Goal: Transaction & Acquisition: Book appointment/travel/reservation

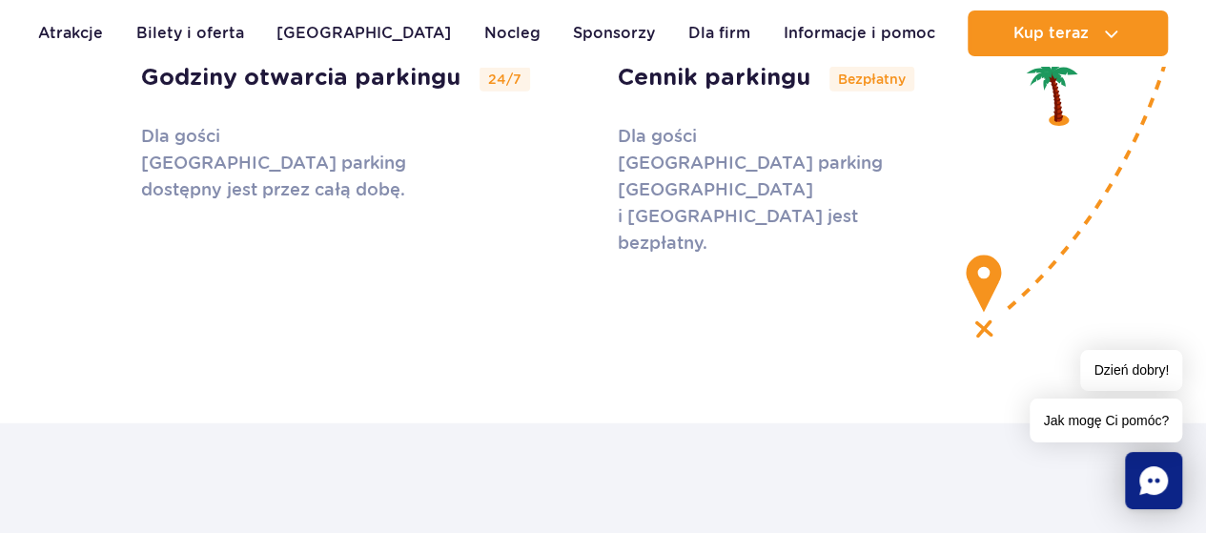
scroll to position [6293, 0]
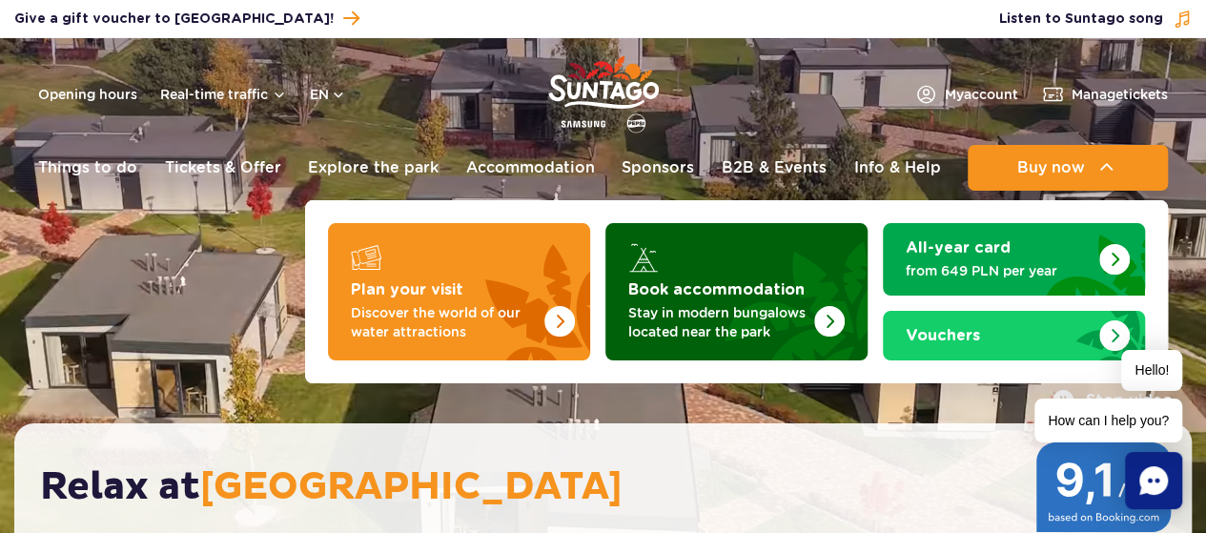
click at [768, 282] on strong "Book accommodation" at bounding box center [716, 289] width 176 height 15
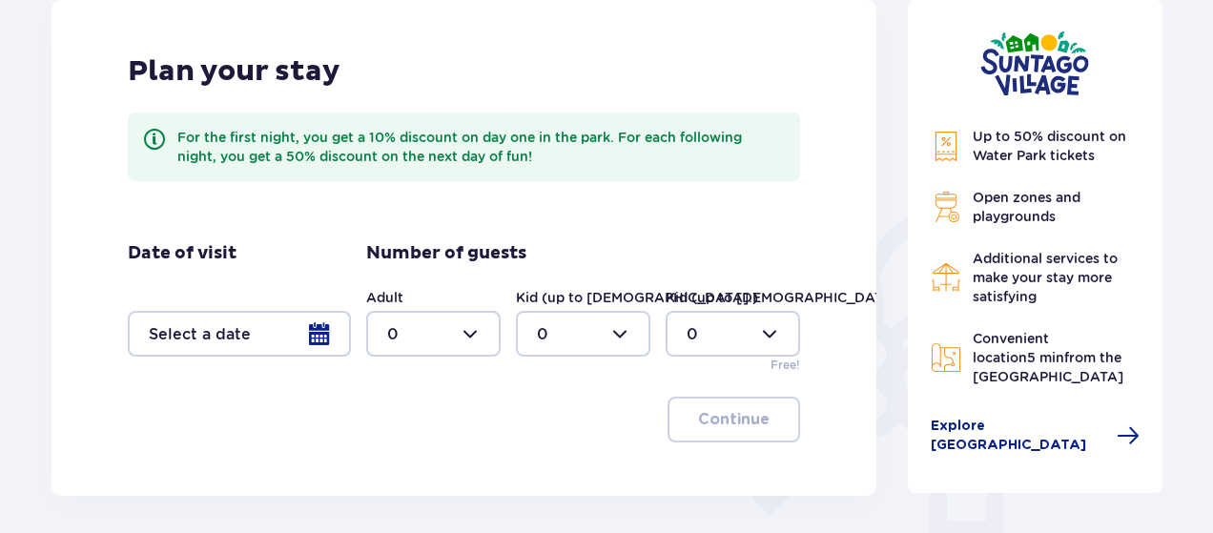
scroll to position [286, 0]
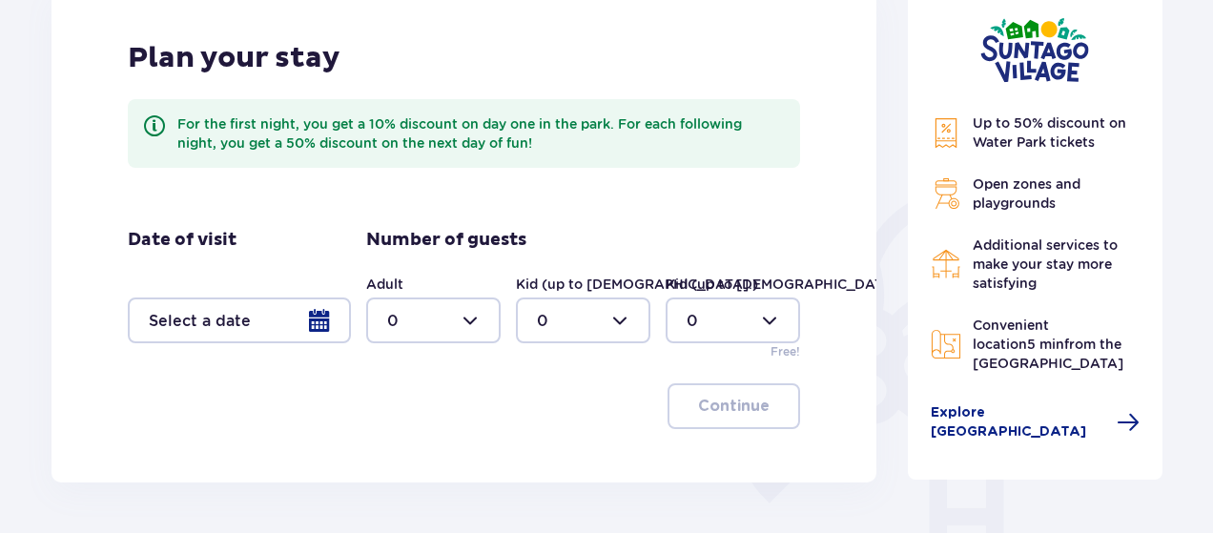
click at [307, 299] on div at bounding box center [239, 320] width 223 height 46
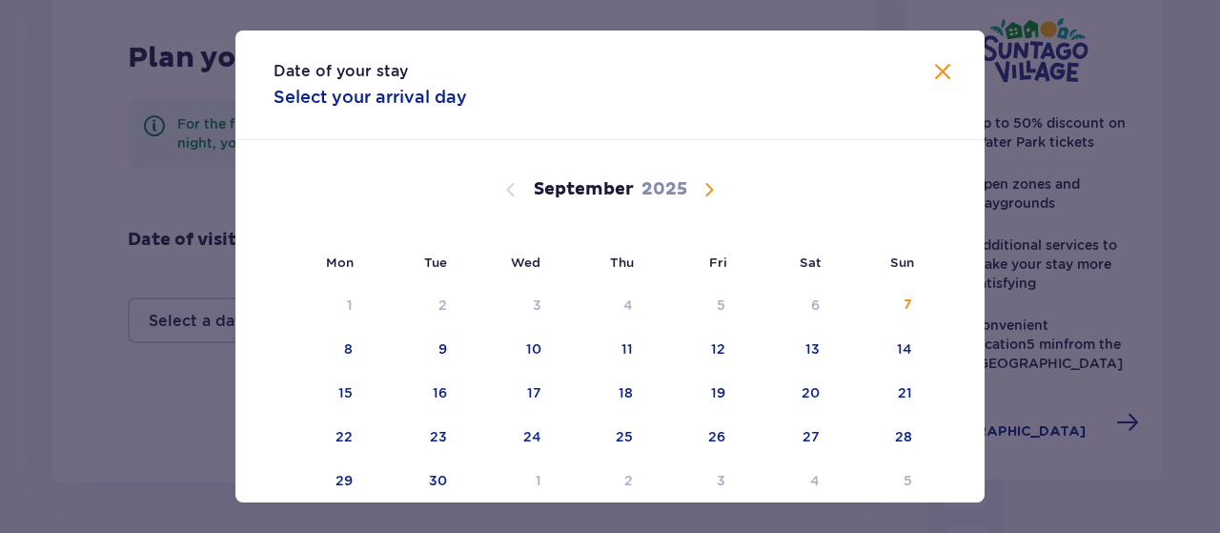
click at [708, 190] on span "Calendar" at bounding box center [709, 189] width 23 height 23
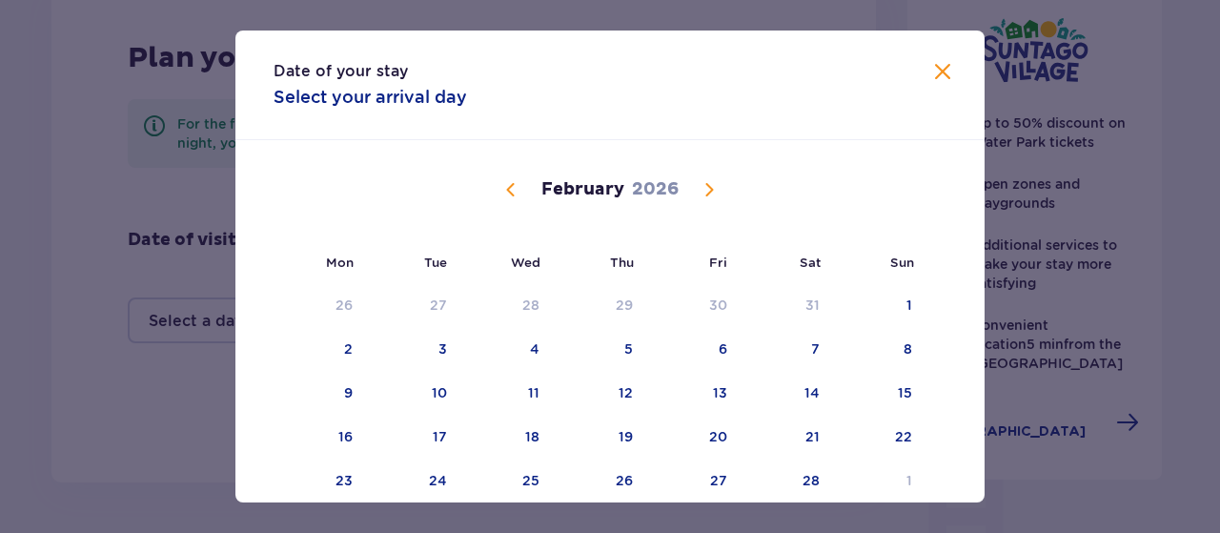
click at [708, 190] on span "Calendar" at bounding box center [709, 189] width 23 height 23
click at [701, 182] on span "Calendar" at bounding box center [709, 189] width 23 height 23
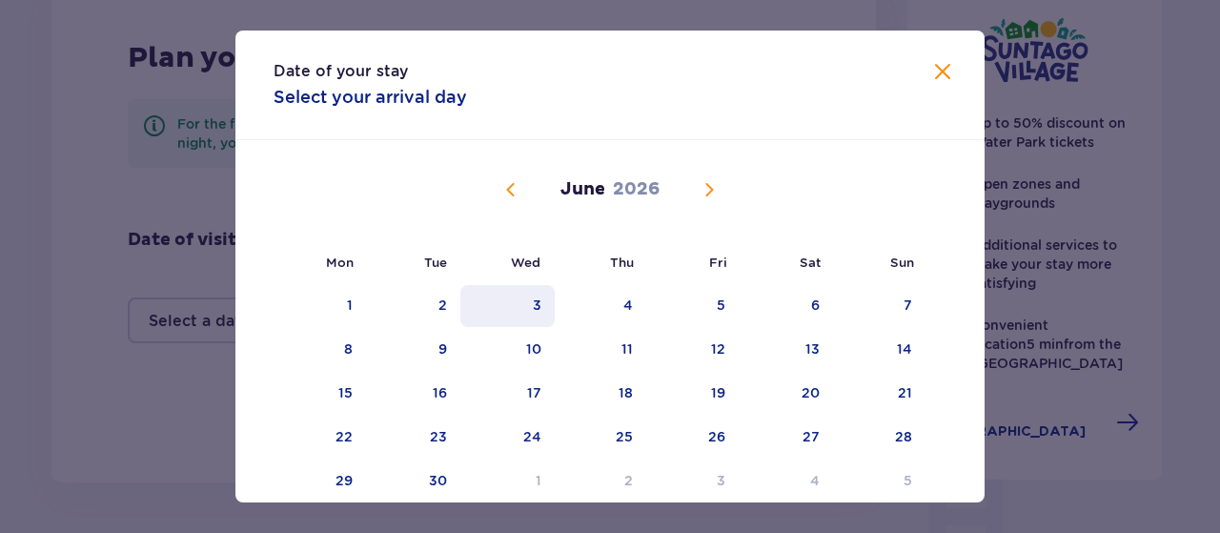
click at [520, 313] on div "3" at bounding box center [508, 306] width 94 height 42
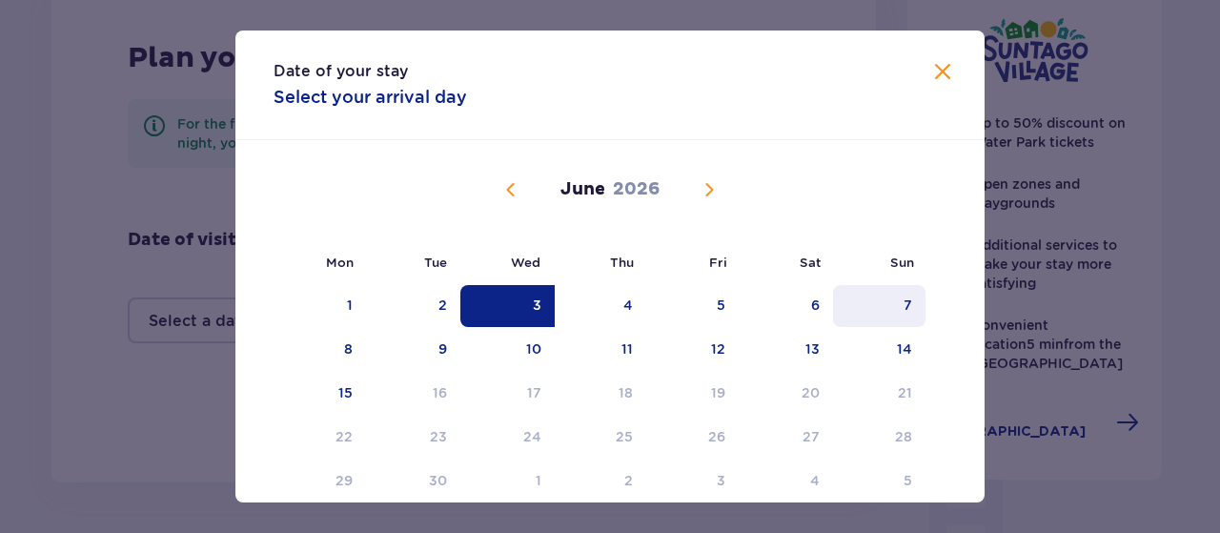
click at [913, 294] on div "7" at bounding box center [879, 306] width 92 height 42
type input "03.06.26 - 07.06.26"
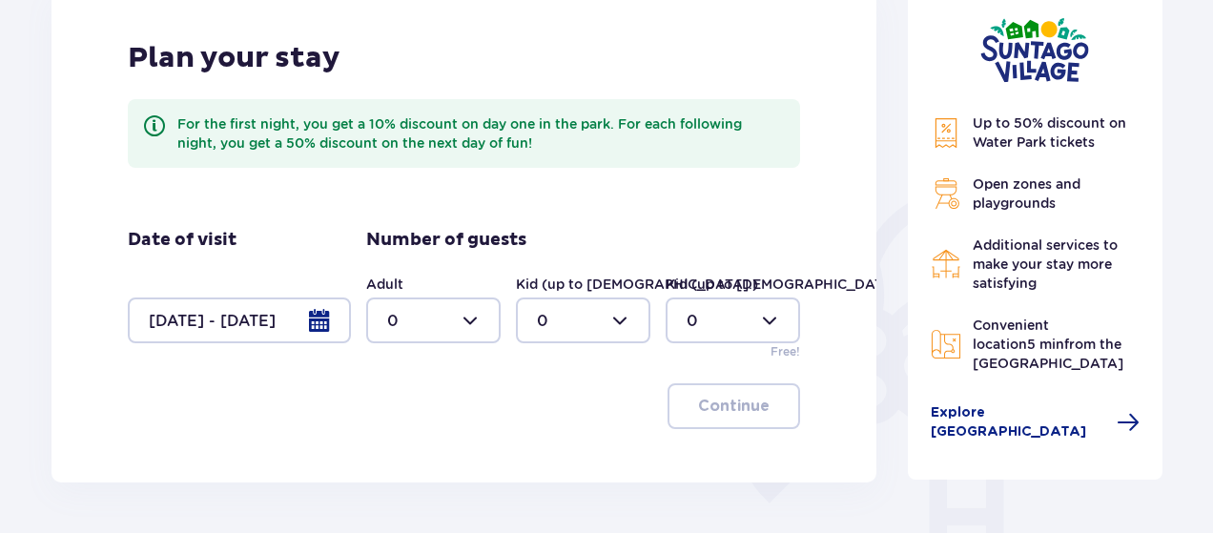
click at [462, 324] on div at bounding box center [433, 320] width 134 height 46
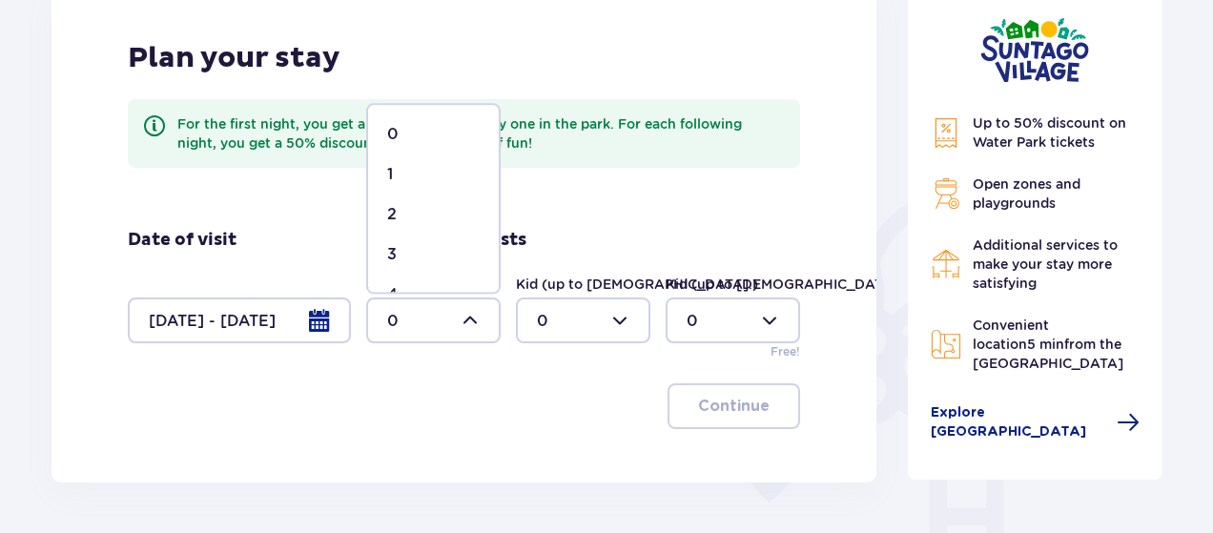
click at [416, 216] on div "2" at bounding box center [433, 214] width 92 height 21
type input "2"
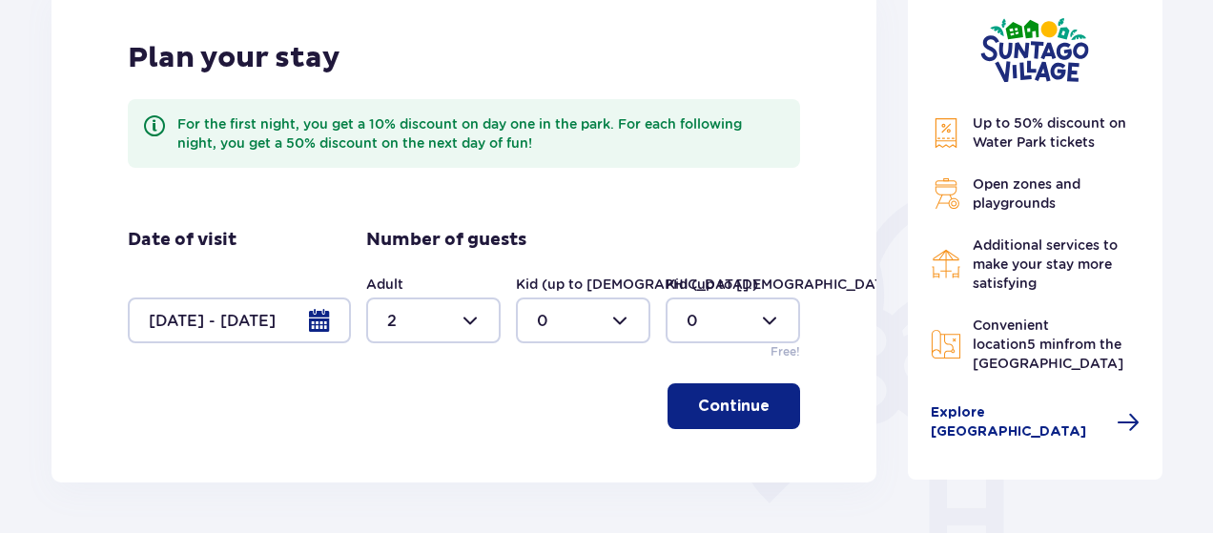
click at [736, 319] on div at bounding box center [733, 320] width 134 height 46
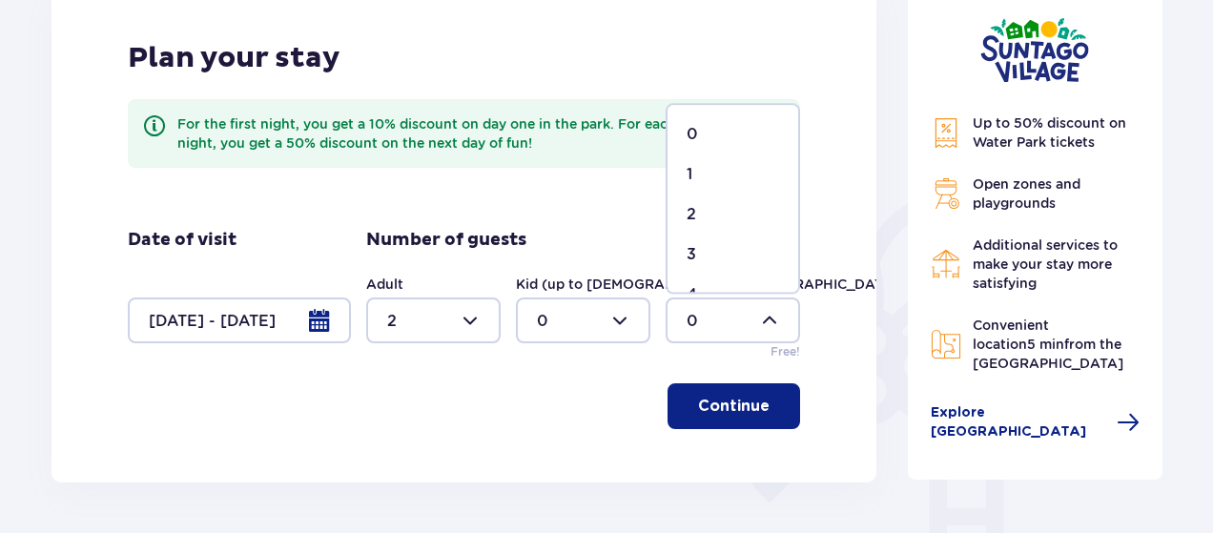
click at [721, 180] on div "1" at bounding box center [733, 174] width 92 height 21
type input "1"
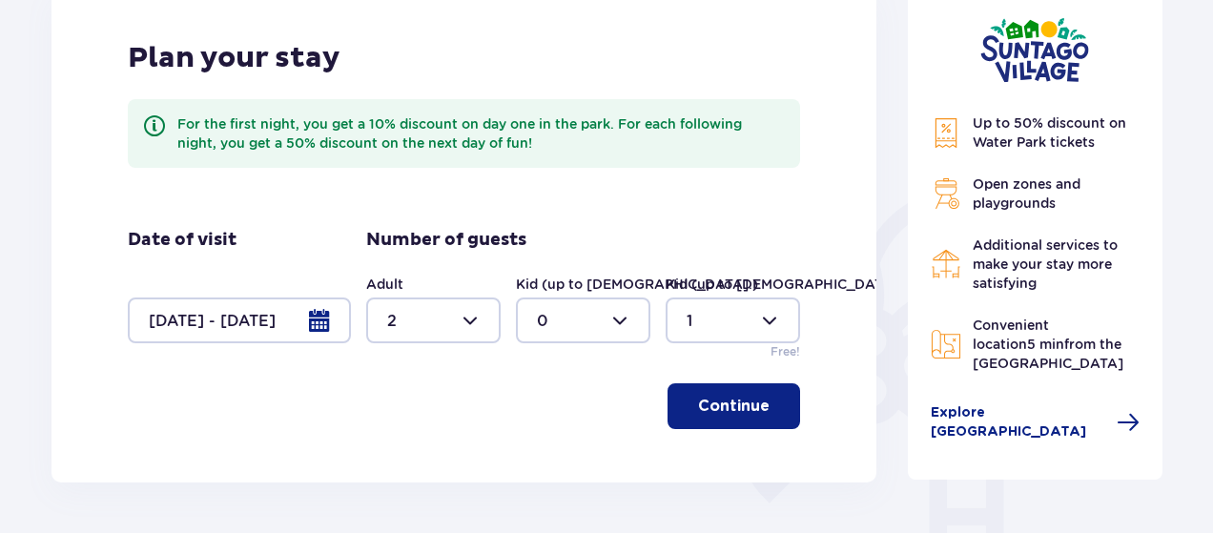
click at [574, 328] on div at bounding box center [583, 320] width 134 height 46
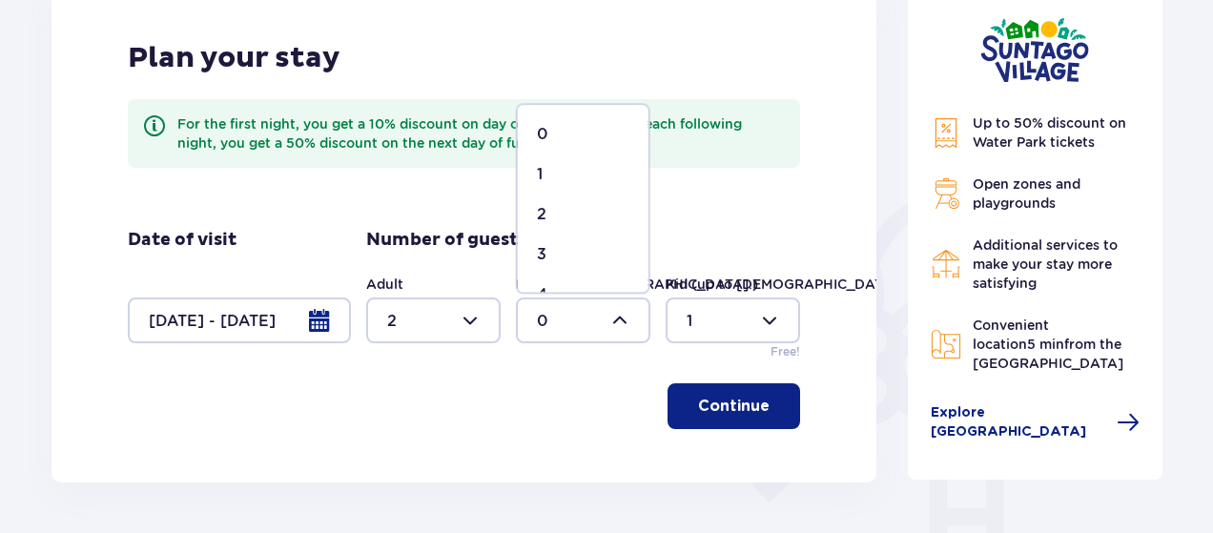
click at [573, 167] on div "1" at bounding box center [583, 174] width 92 height 21
type input "1"
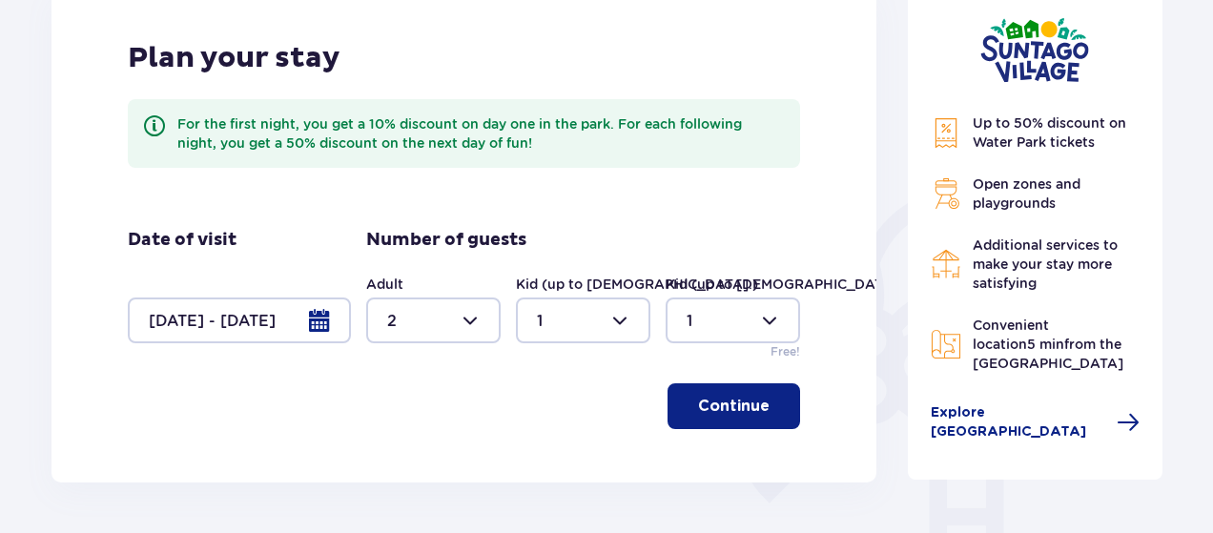
click at [724, 419] on button "Continue" at bounding box center [733, 406] width 133 height 46
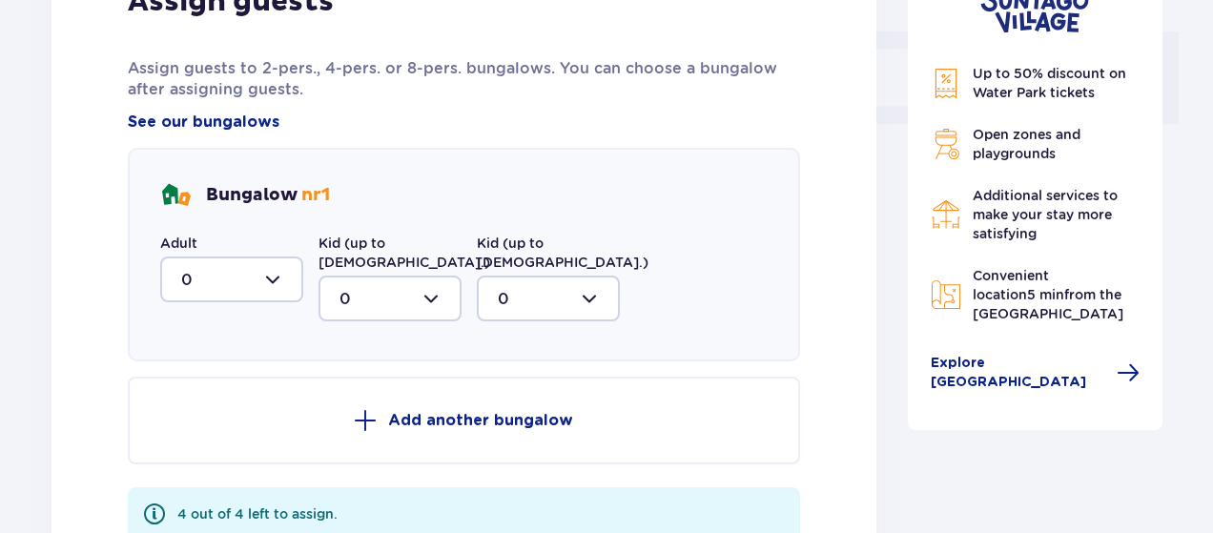
scroll to position [864, 0]
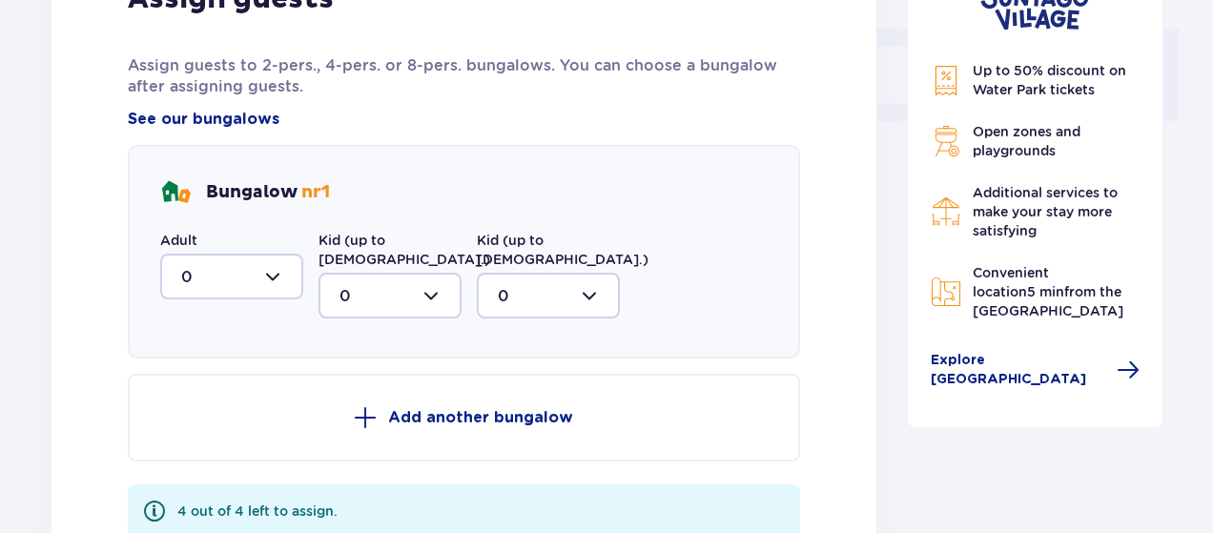
click at [279, 281] on div at bounding box center [231, 277] width 143 height 46
click at [279, 276] on div at bounding box center [231, 277] width 143 height 46
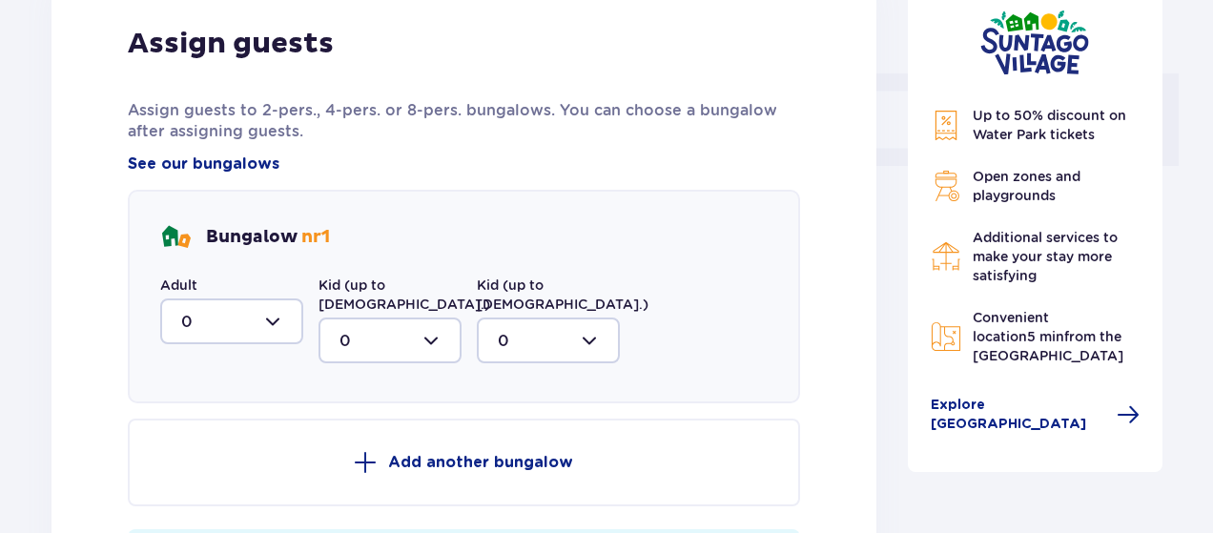
scroll to position [799, 0]
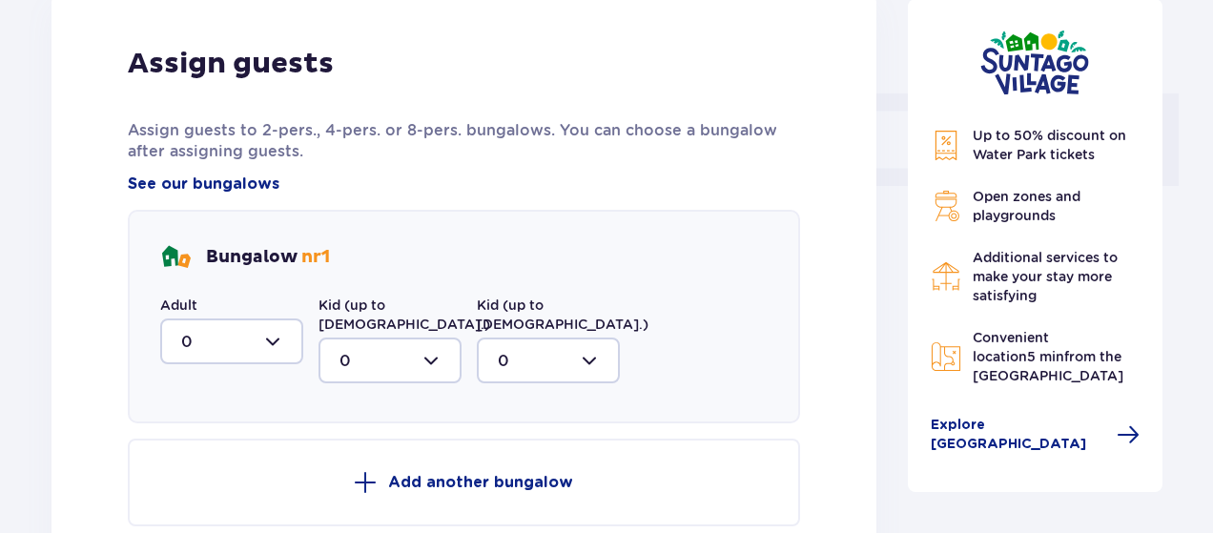
click at [272, 347] on div at bounding box center [231, 341] width 143 height 46
click at [235, 475] on div "2" at bounding box center [231, 479] width 101 height 21
type input "2"
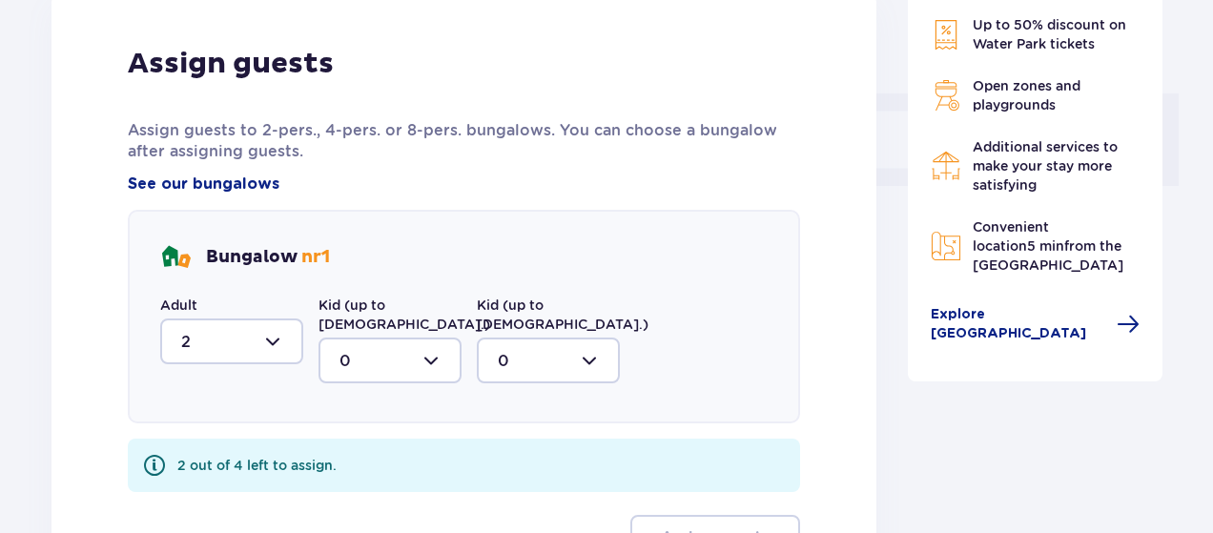
click at [542, 349] on div at bounding box center [548, 361] width 143 height 46
click at [530, 448] on div "1" at bounding box center [548, 458] width 101 height 21
type input "1"
click at [426, 338] on div at bounding box center [389, 361] width 143 height 46
click at [402, 448] on div "1" at bounding box center [389, 458] width 101 height 21
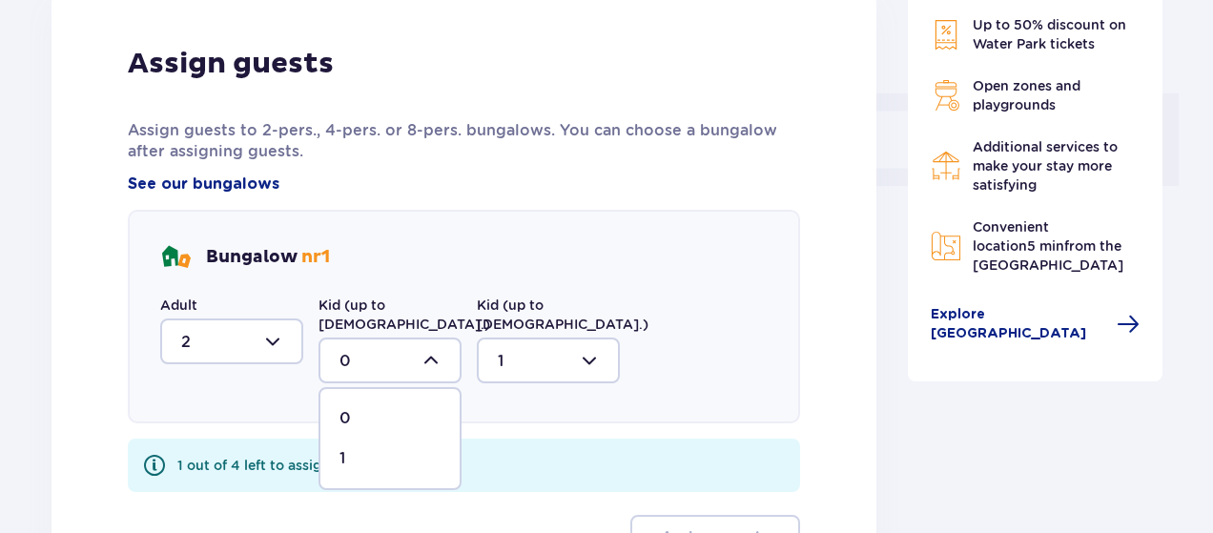
type input "1"
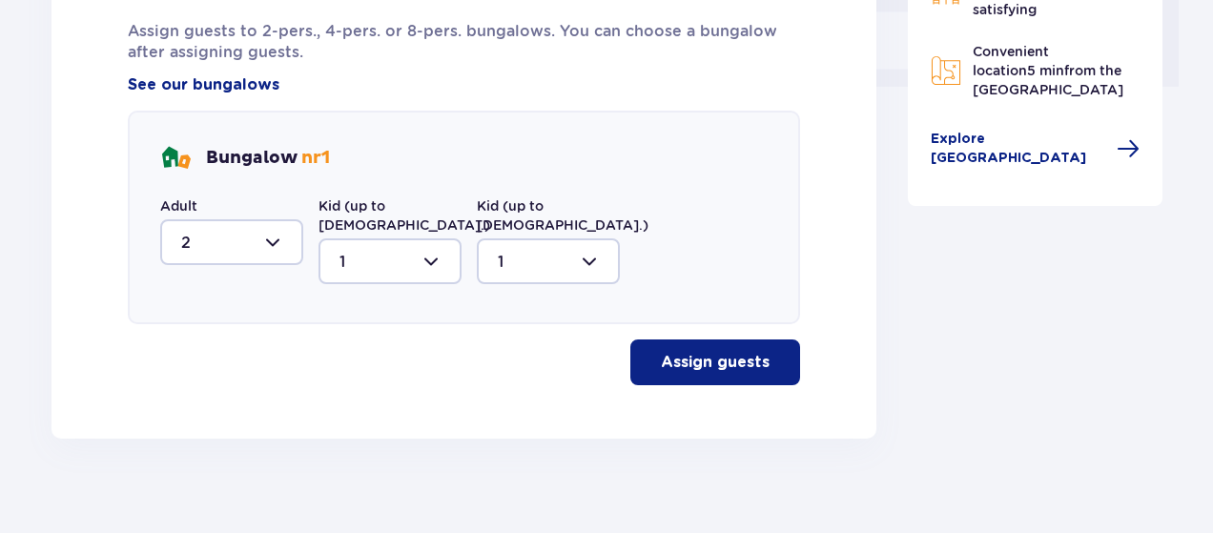
scroll to position [898, 0]
click at [685, 352] on p "Assign guests" at bounding box center [715, 362] width 109 height 21
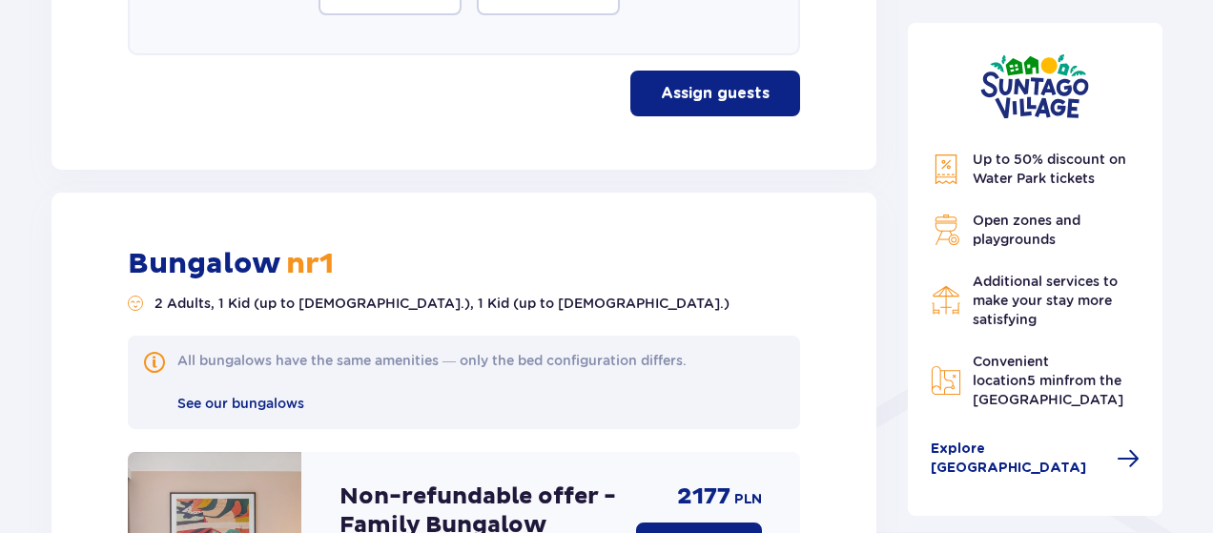
scroll to position [1032, 0]
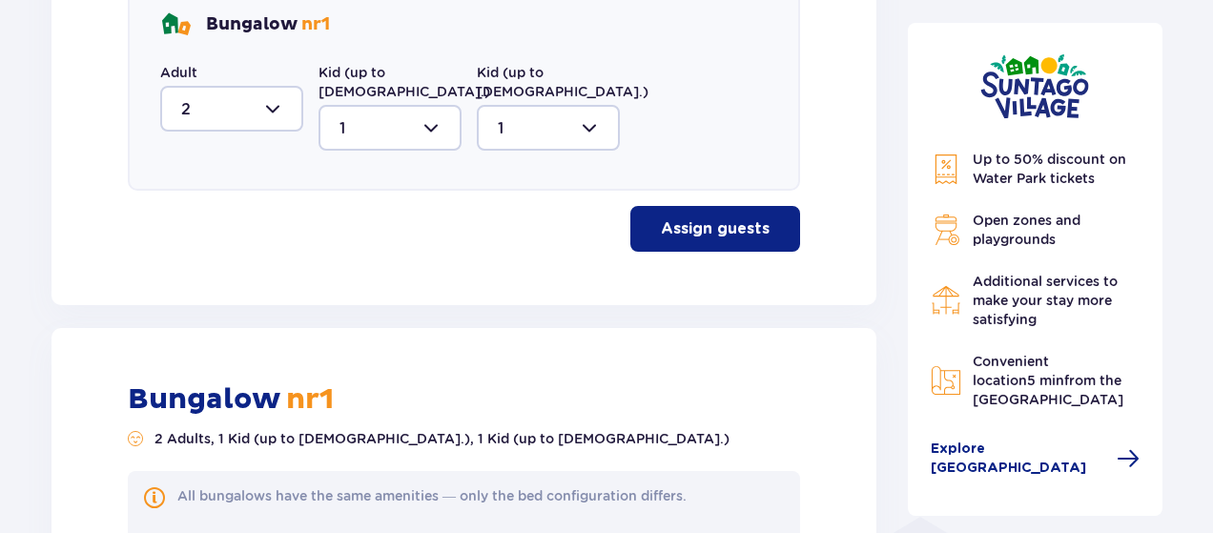
click at [422, 120] on div at bounding box center [389, 128] width 143 height 46
click at [536, 119] on div at bounding box center [548, 128] width 143 height 46
click at [538, 175] on div "0" at bounding box center [548, 185] width 101 height 21
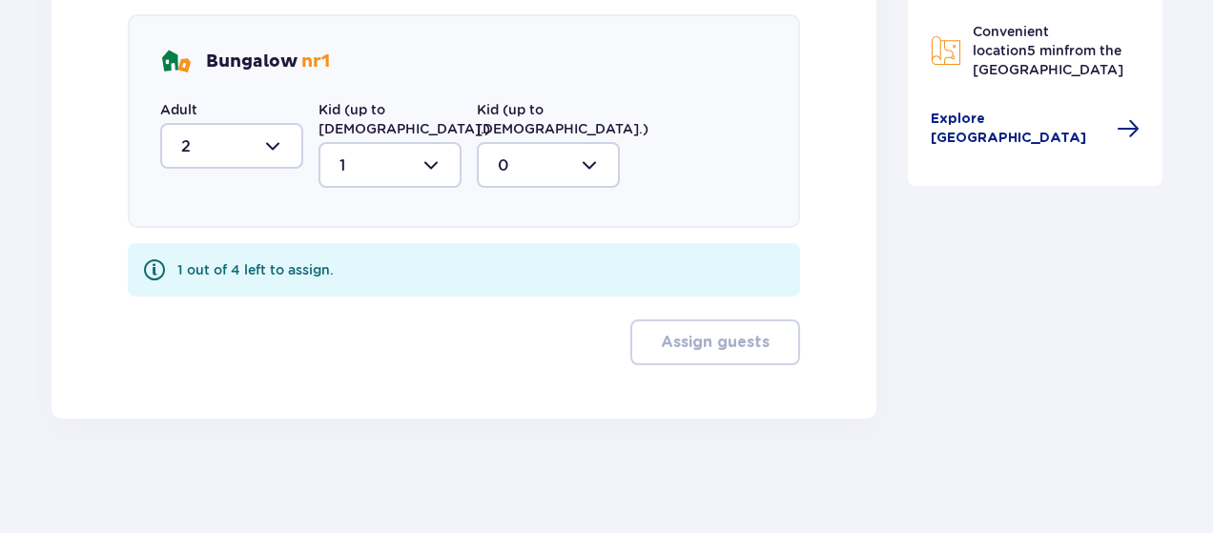
scroll to position [974, 0]
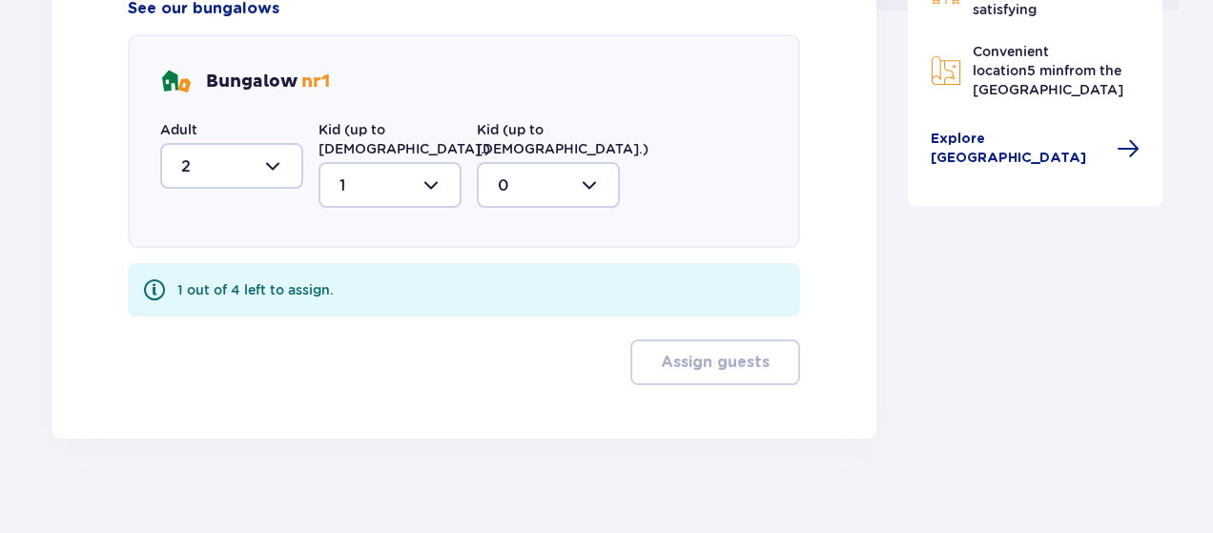
click at [410, 174] on div at bounding box center [389, 185] width 143 height 46
click at [388, 274] on span "1" at bounding box center [389, 283] width 139 height 40
click at [271, 175] on div at bounding box center [231, 166] width 143 height 46
click at [444, 178] on div at bounding box center [389, 185] width 143 height 46
click at [543, 173] on div at bounding box center [548, 185] width 143 height 46
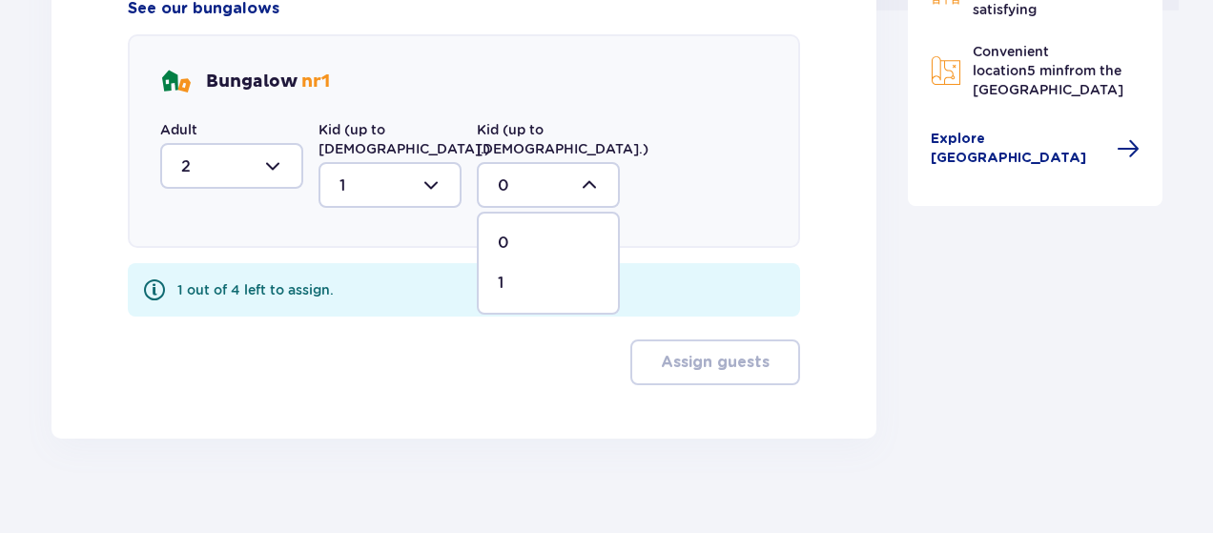
click at [509, 273] on div "1" at bounding box center [548, 283] width 101 height 21
type input "1"
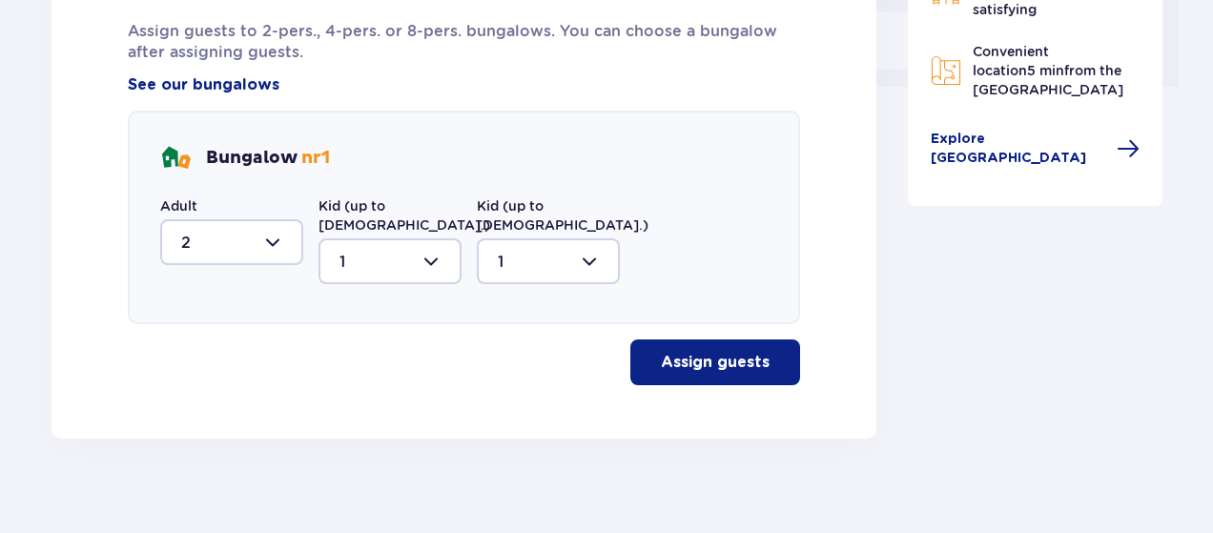
click at [664, 352] on p "Assign guests" at bounding box center [715, 362] width 109 height 21
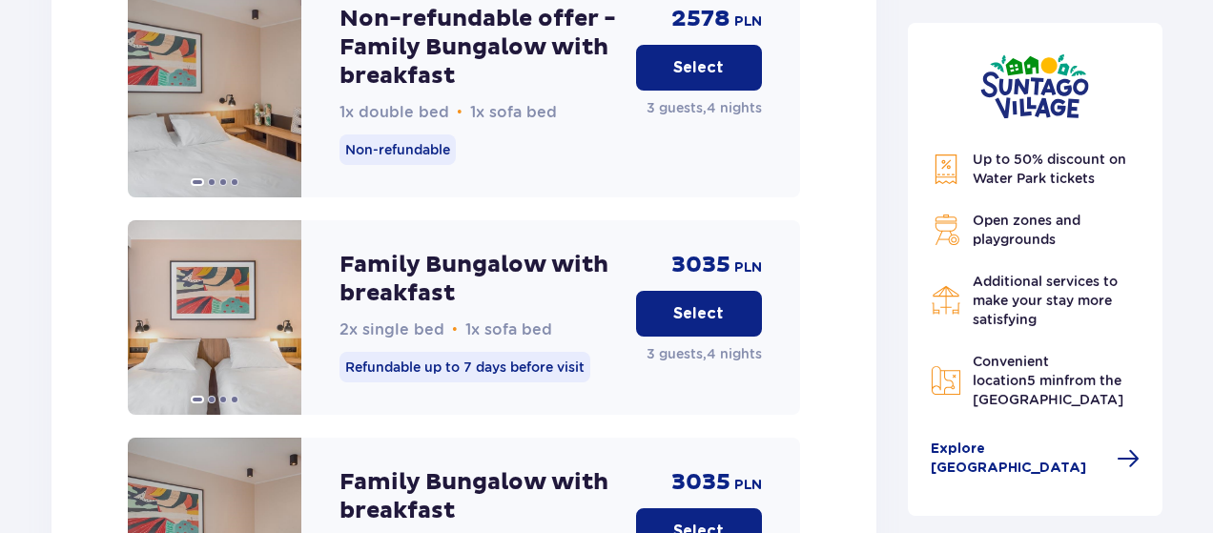
scroll to position [2748, 0]
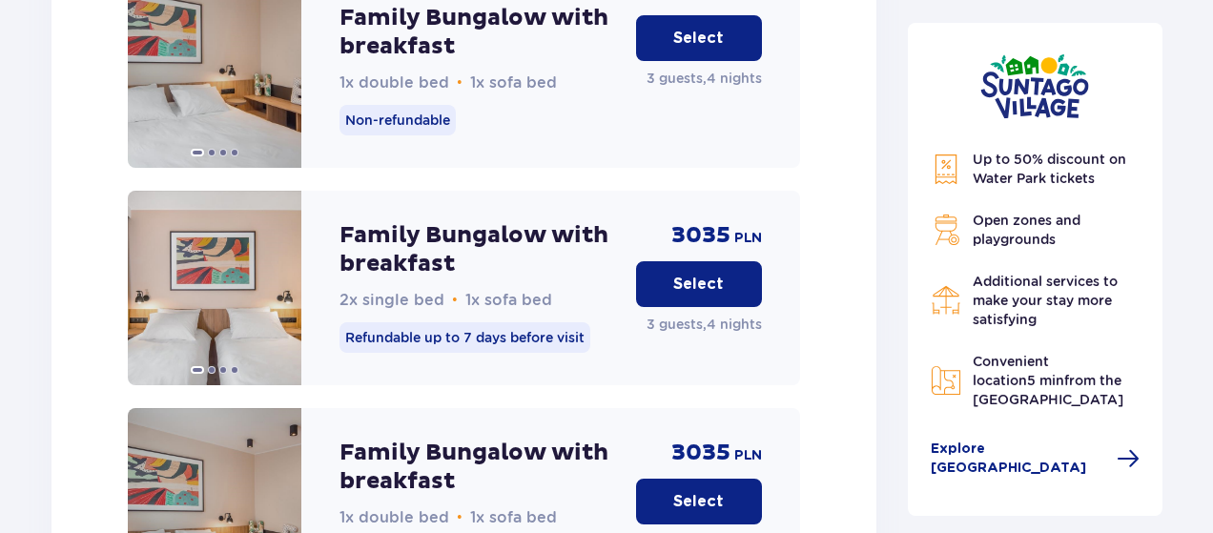
click at [719, 222] on p "3035" at bounding box center [700, 235] width 59 height 29
click at [719, 223] on p "3035" at bounding box center [700, 235] width 59 height 29
copy p "3035"
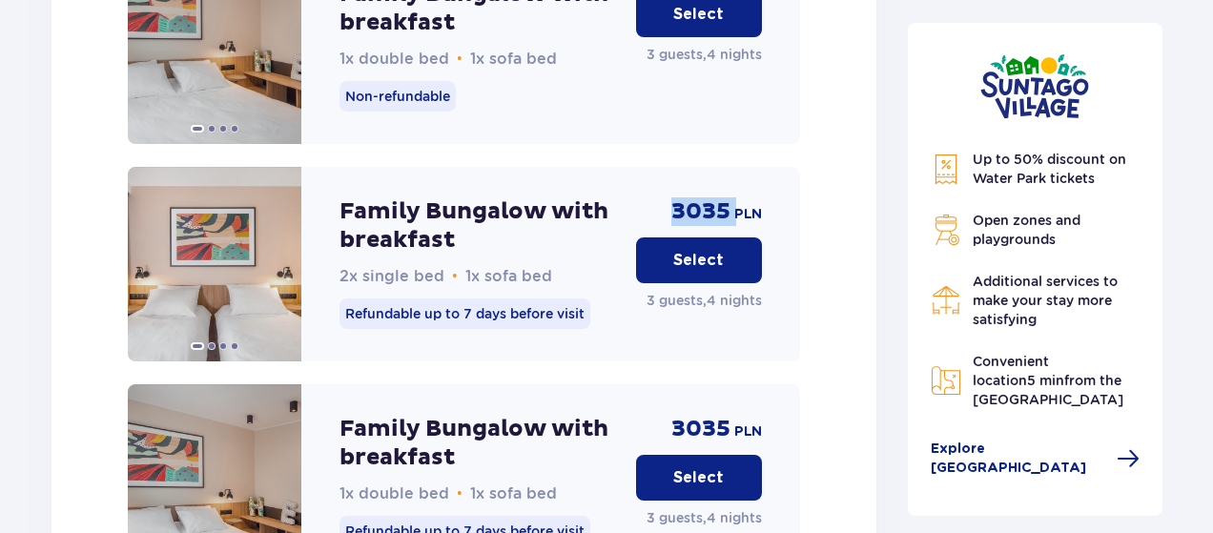
scroll to position [2939, 0]
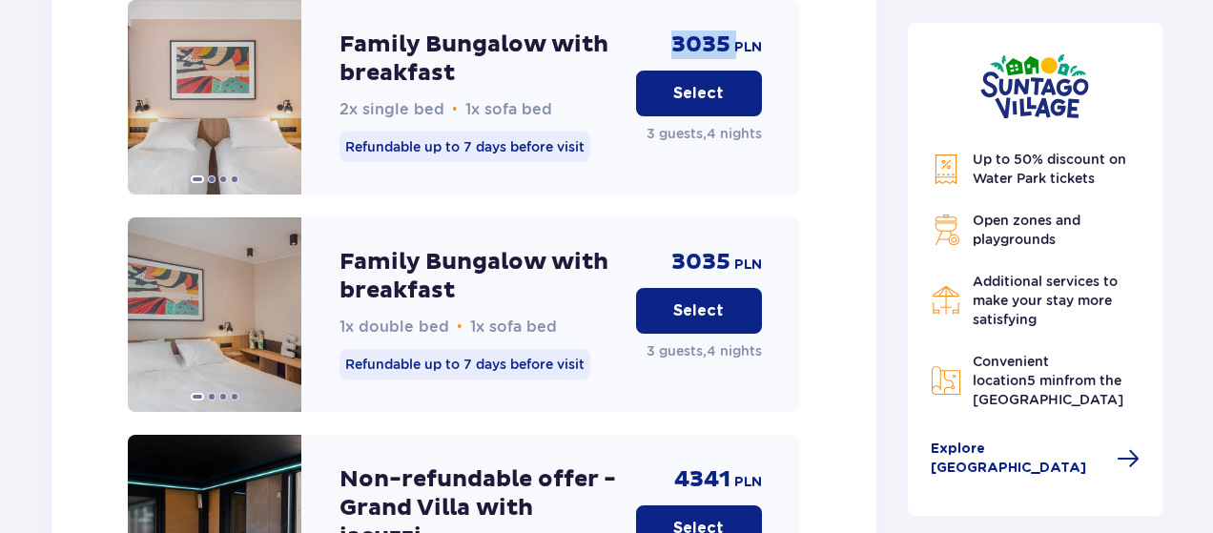
click at [728, 40] on p "3035" at bounding box center [700, 45] width 59 height 29
drag, startPoint x: 784, startPoint y: 21, endPoint x: 660, endPoint y: 32, distance: 124.5
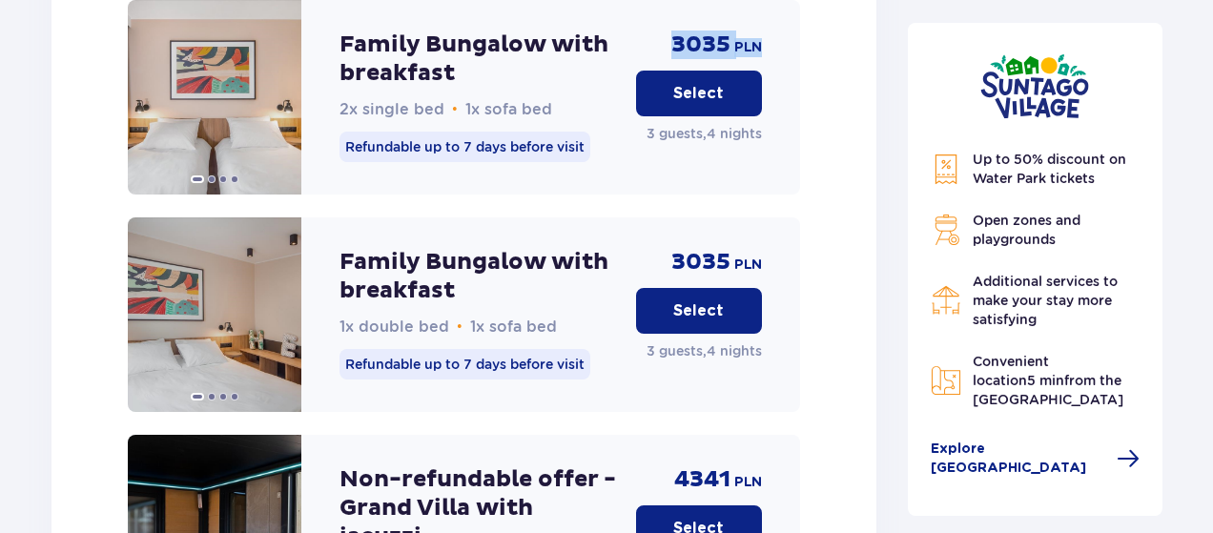
click at [660, 32] on div "Family Bungalow with breakfast 2x single bed • 1x sofa bed Refundable up to 7 d…" at bounding box center [464, 97] width 672 height 195
copy div "3035 PLN"
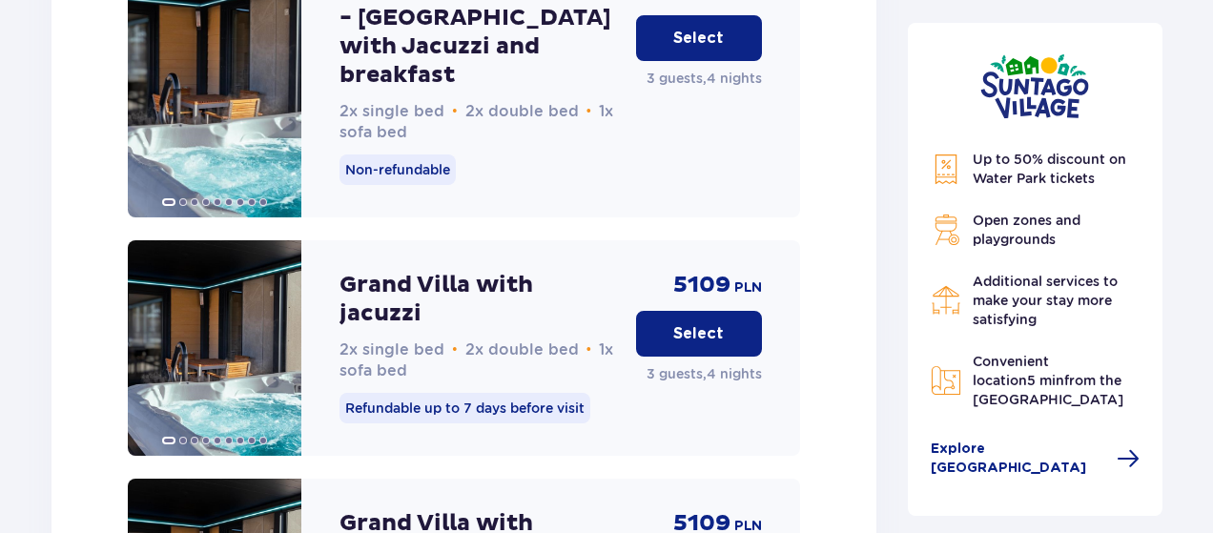
scroll to position [4274, 0]
